Goal: Information Seeking & Learning: Understand process/instructions

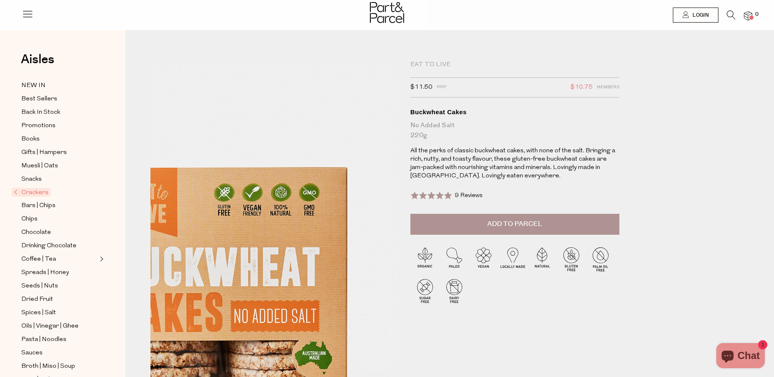
click at [362, 83] on img at bounding box center [221, 287] width 396 height 467
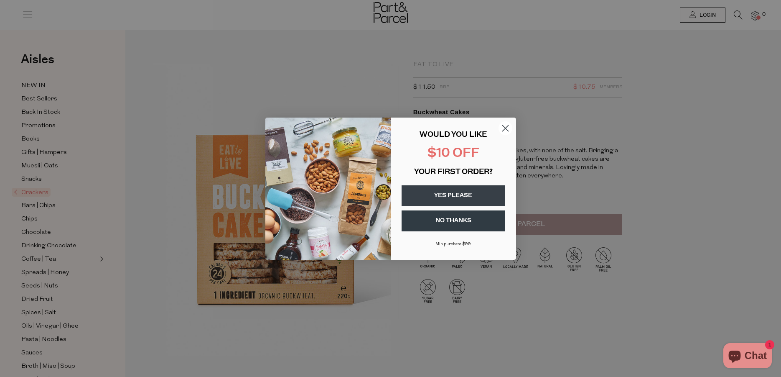
click at [507, 126] on circle "Close dialog" at bounding box center [505, 128] width 14 height 14
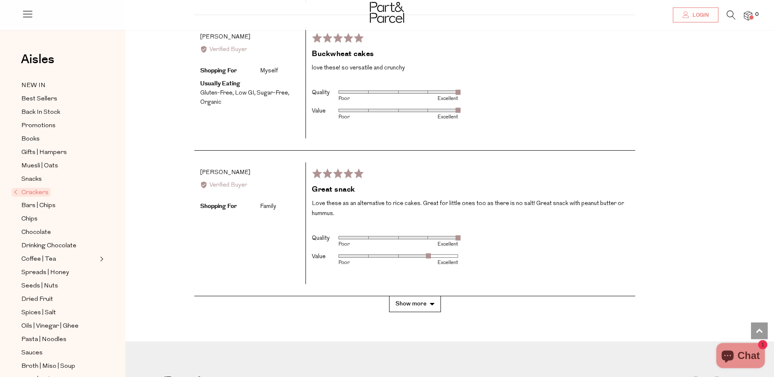
scroll to position [1779, 0]
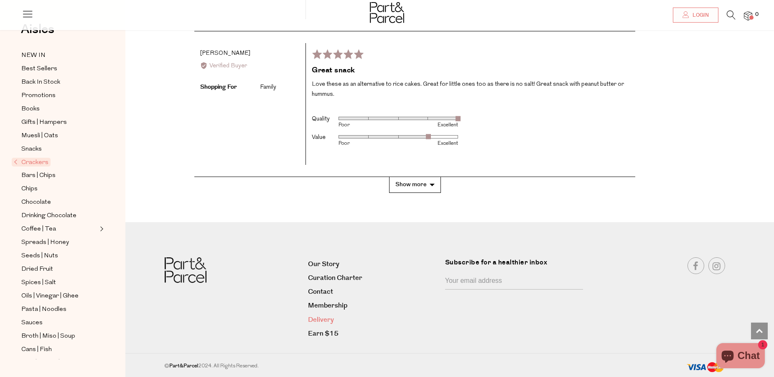
click at [318, 321] on link "Delivery" at bounding box center [373, 319] width 131 height 11
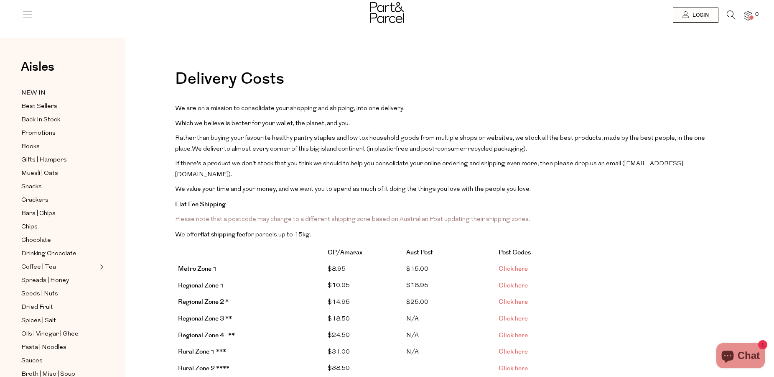
click at [523, 264] on link "Click here" at bounding box center [513, 268] width 29 height 9
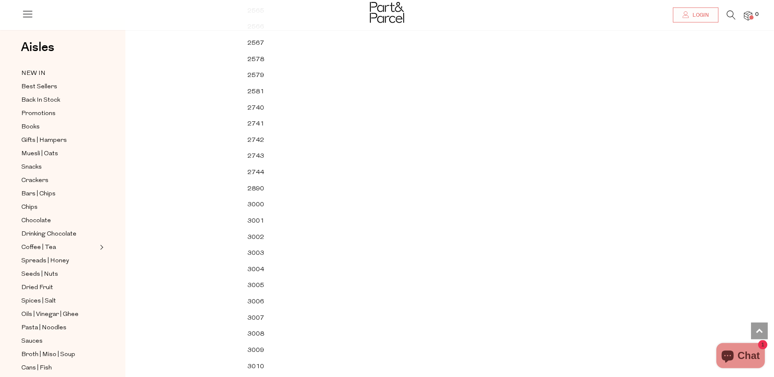
scroll to position [20186, 0]
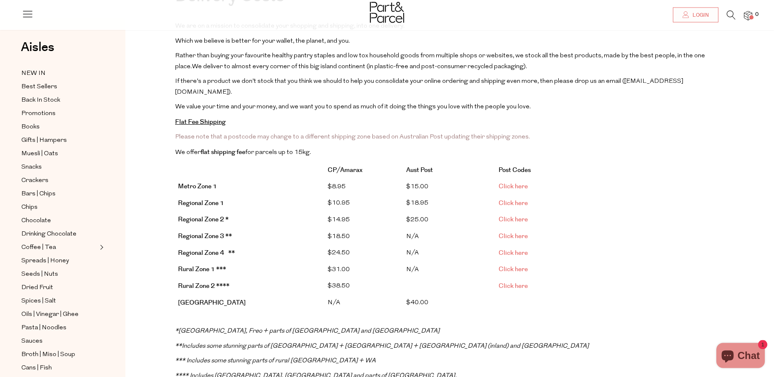
scroll to position [43, 0]
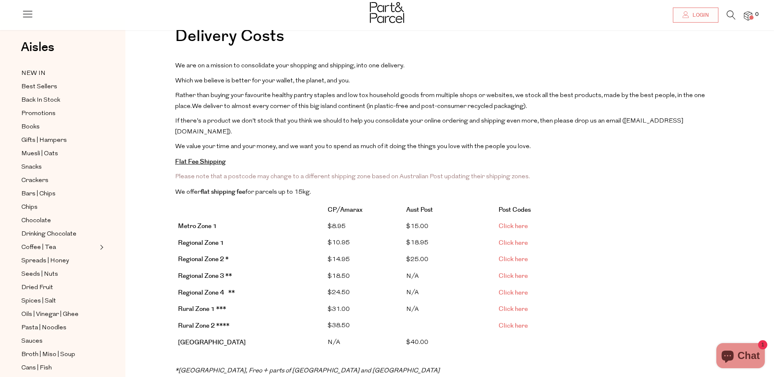
click at [514, 238] on span "Click here" at bounding box center [513, 242] width 29 height 9
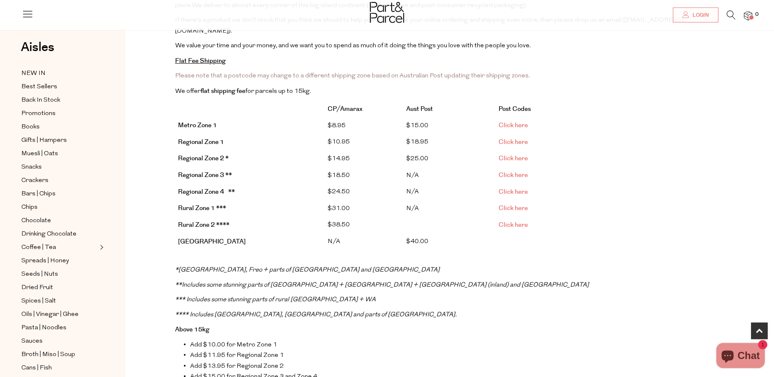
scroll to position [128, 0]
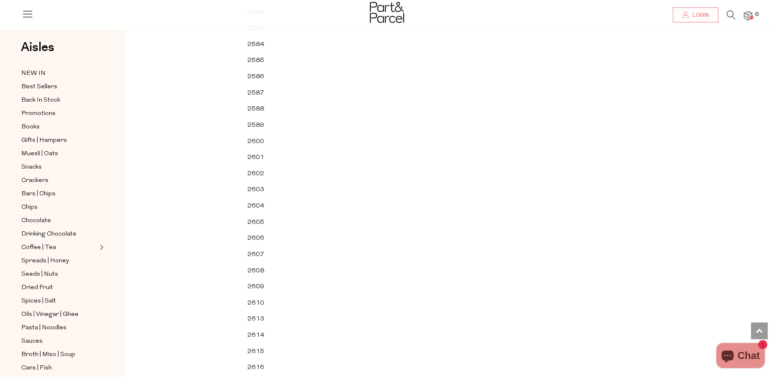
scroll to position [2892, 0]
